Goal: Information Seeking & Learning: Understand process/instructions

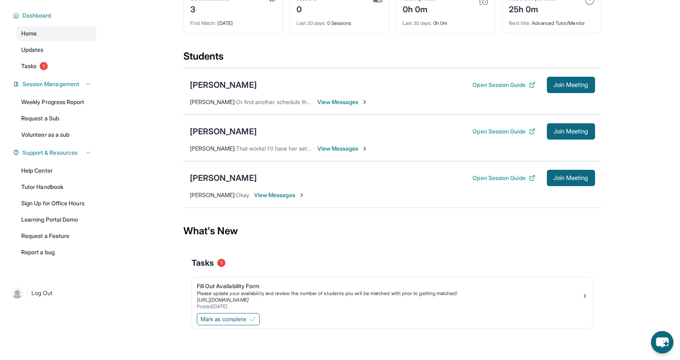
scroll to position [58, 0]
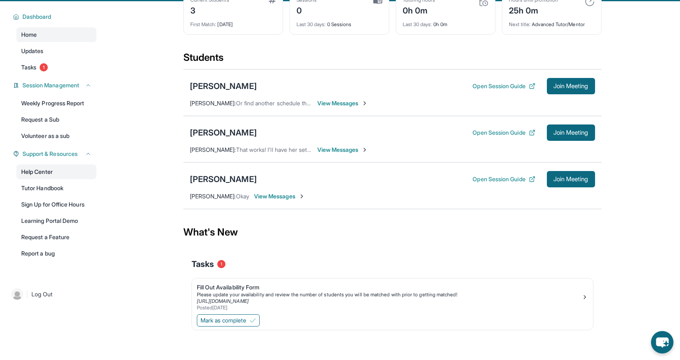
click at [42, 170] on link "Help Center" at bounding box center [56, 172] width 80 height 15
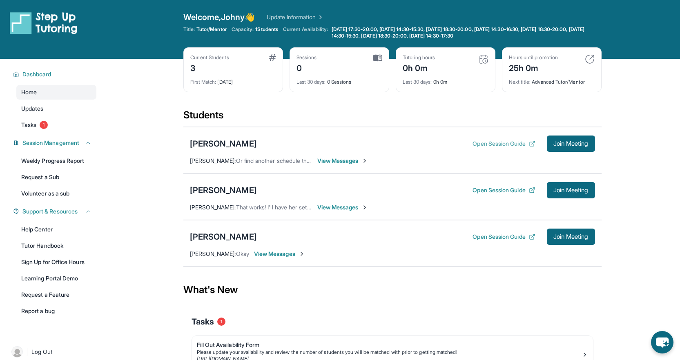
click at [488, 143] on button "Open Session Guide" at bounding box center [503, 144] width 62 height 8
